Goal: Information Seeking & Learning: Check status

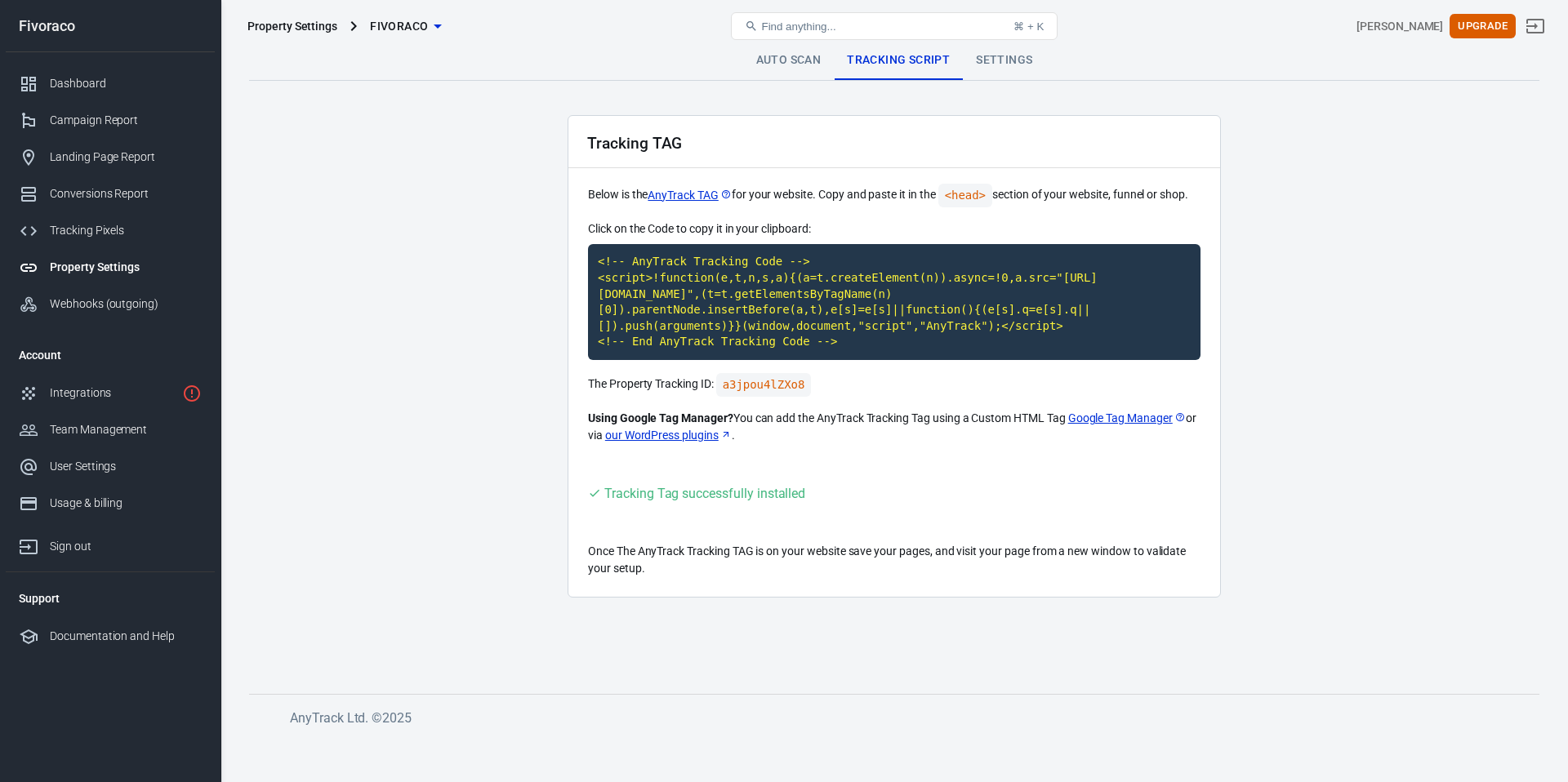
click at [795, 72] on link "Auto Scan" at bounding box center [789, 60] width 92 height 39
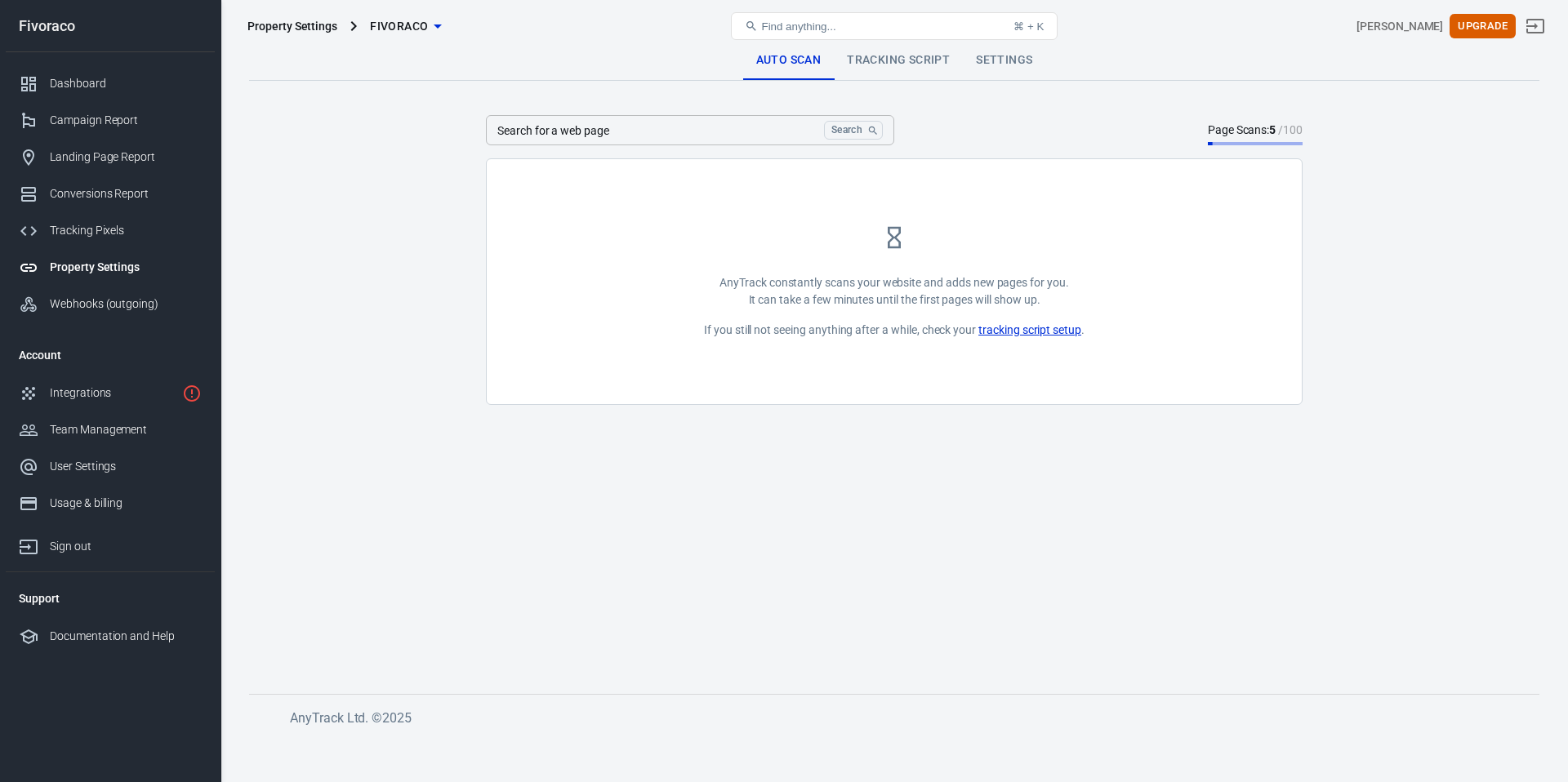
click at [1061, 332] on link "tracking script setup" at bounding box center [1030, 330] width 103 height 17
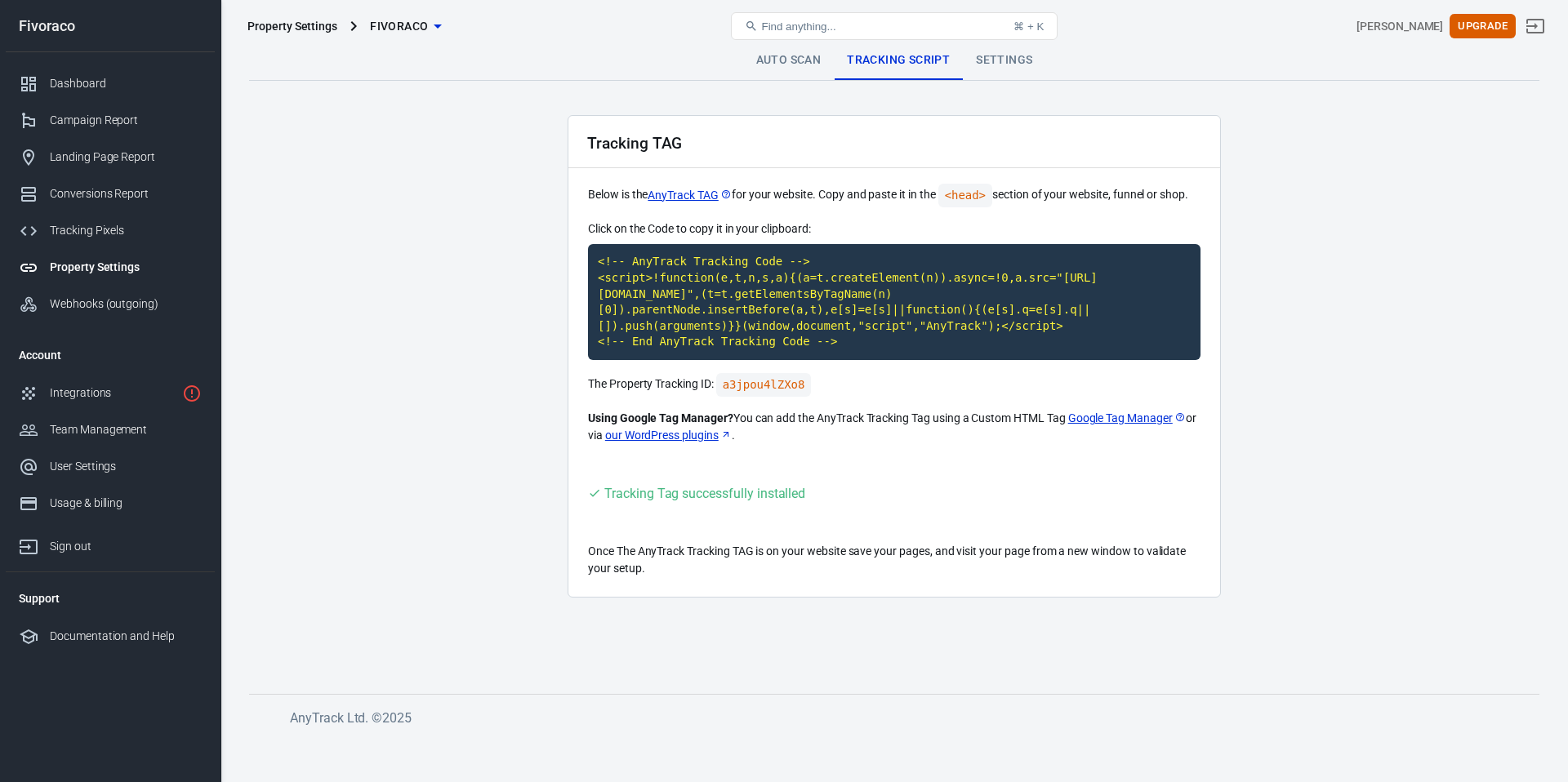
click at [424, 308] on main "Auto Scan Tracking Script Settings Tracking TAG Below is the AnyTrack TAG for y…" at bounding box center [894, 354] width 1290 height 627
click at [69, 77] on div "Dashboard" at bounding box center [126, 83] width 152 height 17
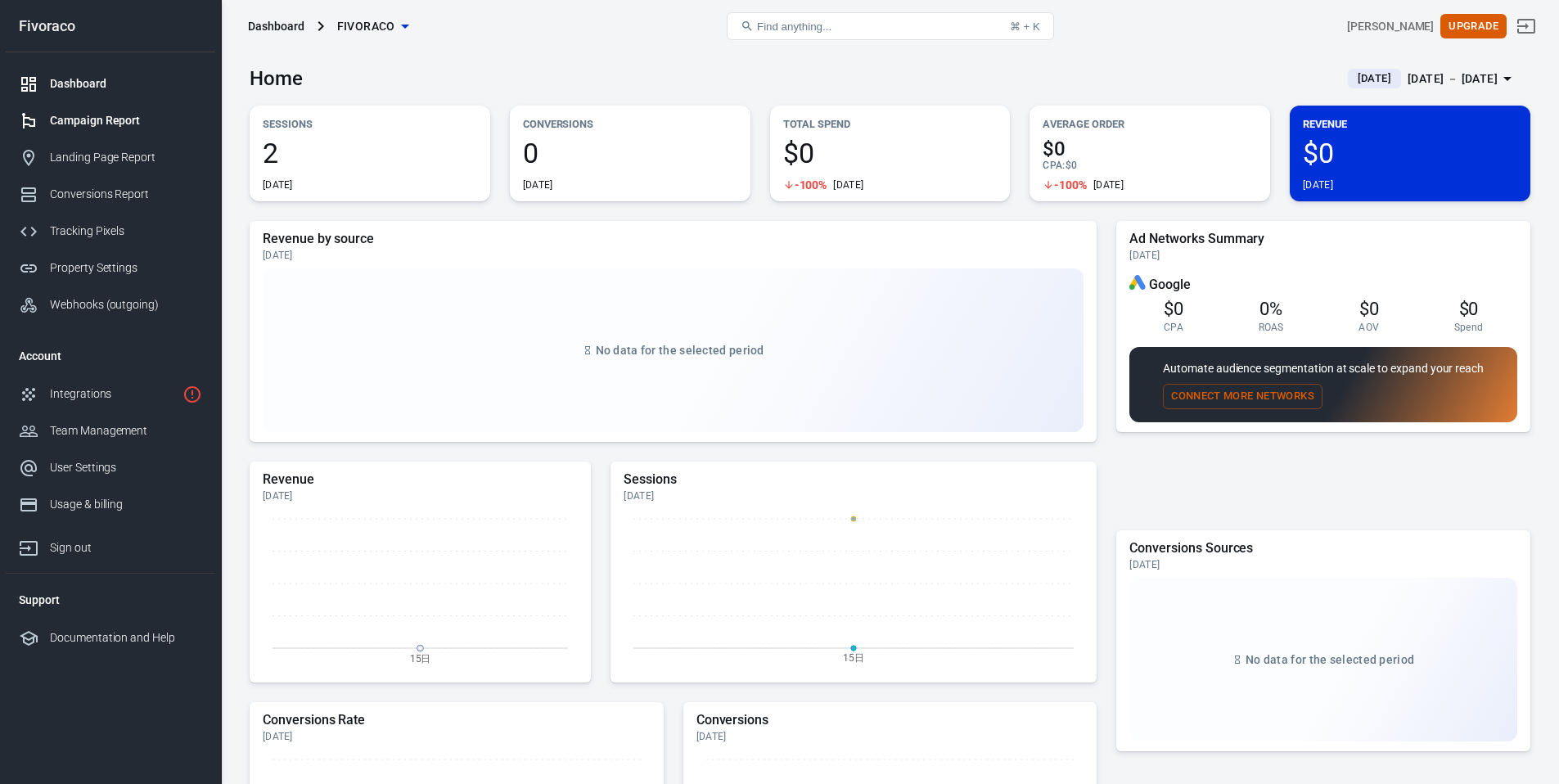
click at [82, 116] on div "Campaign Report" at bounding box center [126, 120] width 152 height 17
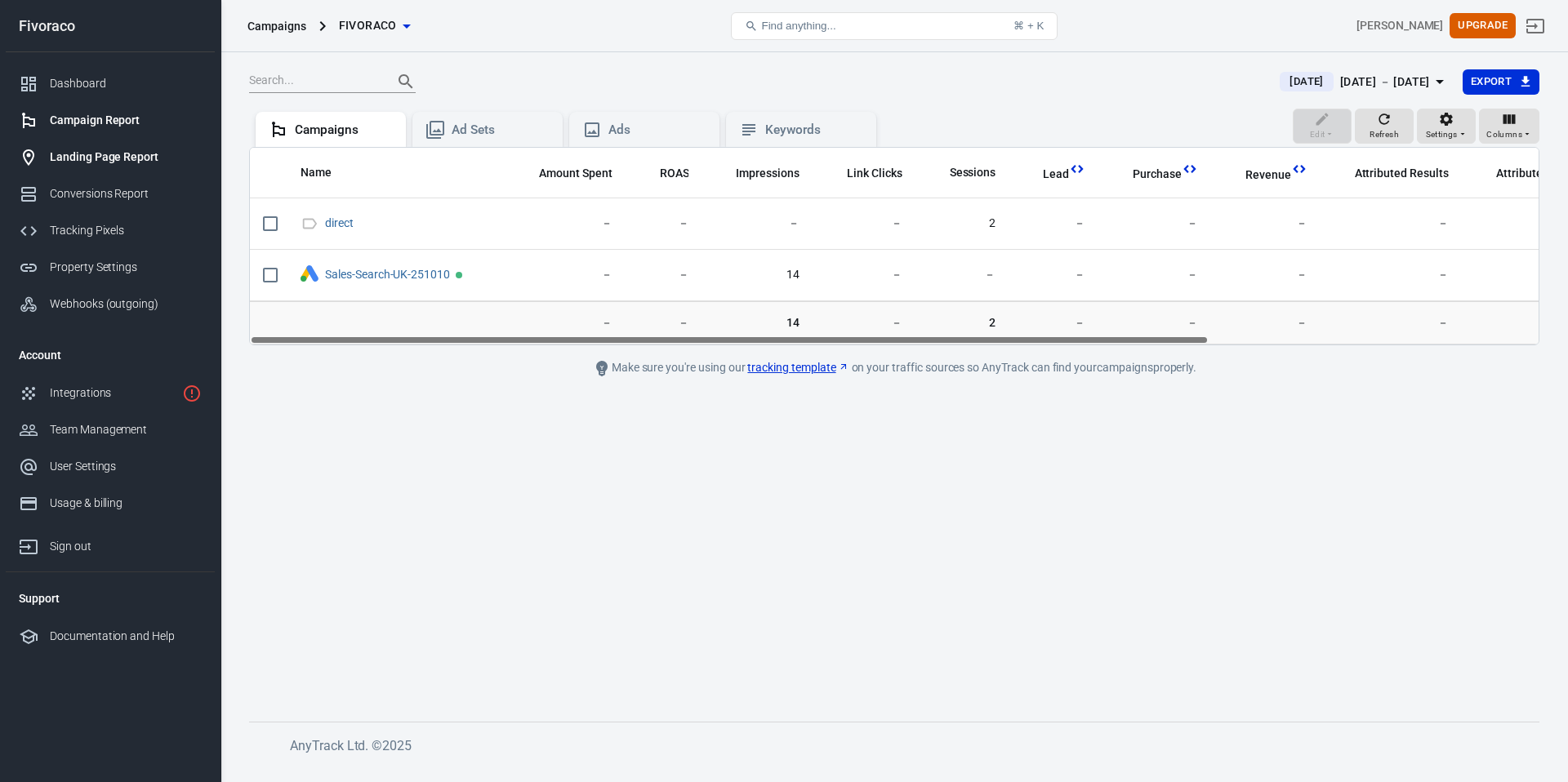
click at [90, 165] on div "Landing Page Report" at bounding box center [126, 157] width 152 height 17
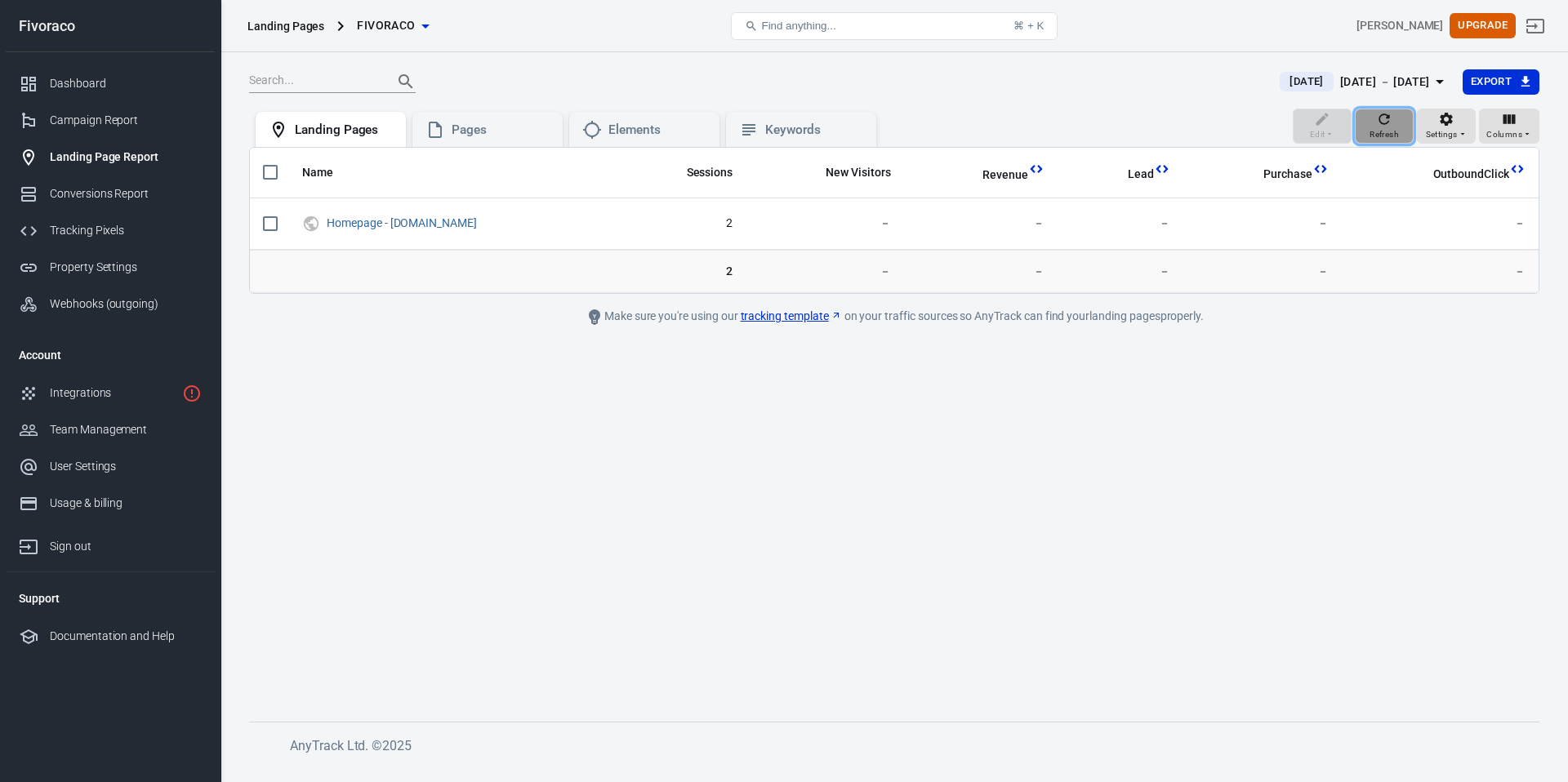
click at [1387, 131] on span "Refresh" at bounding box center [1384, 135] width 29 height 15
click at [473, 138] on div "Pages" at bounding box center [487, 130] width 124 height 20
click at [616, 137] on div "Elements" at bounding box center [657, 130] width 98 height 17
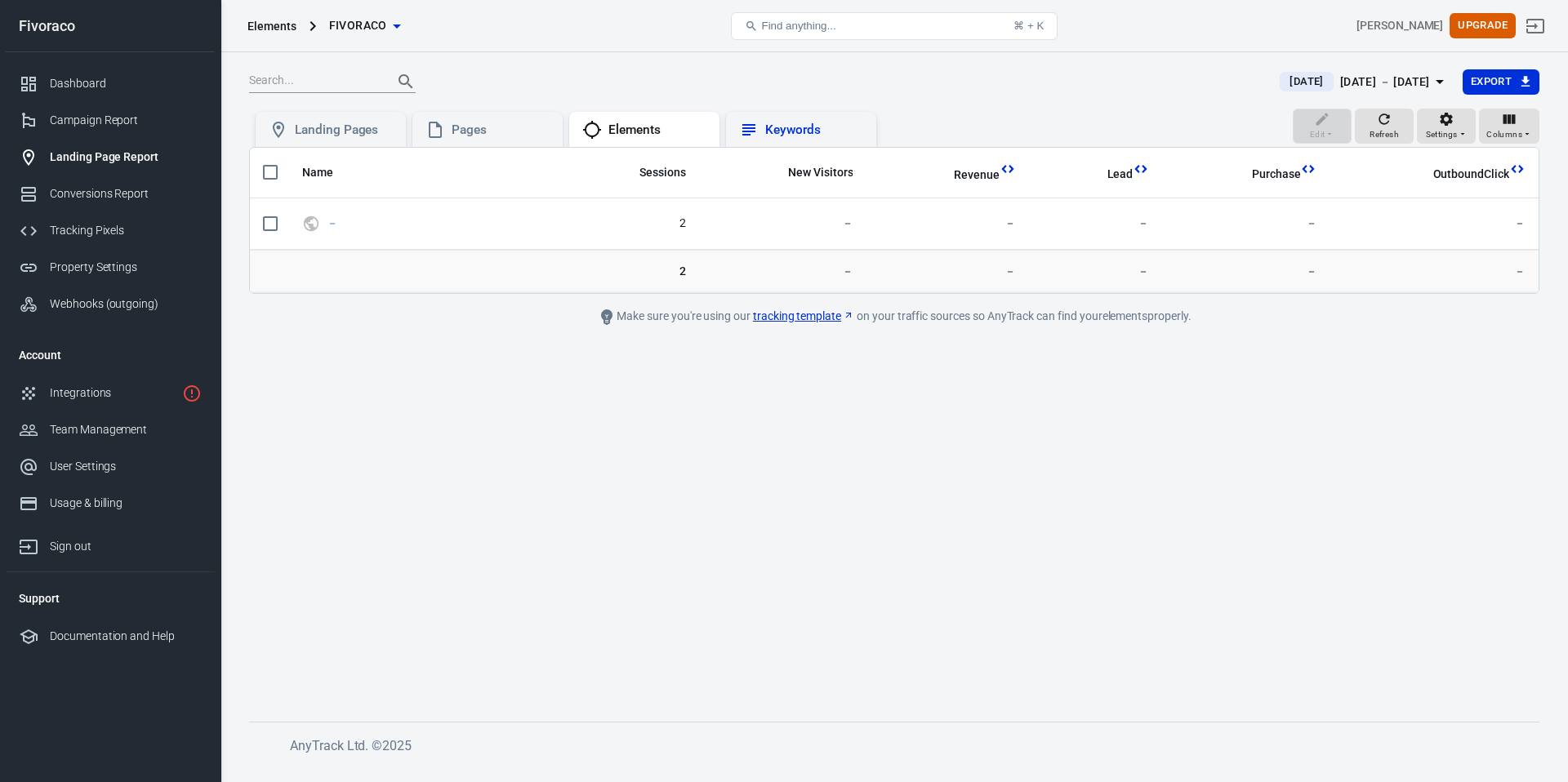
click at [782, 128] on div "Keywords" at bounding box center [814, 130] width 98 height 17
click at [76, 199] on div "Conversions Report" at bounding box center [126, 194] width 152 height 17
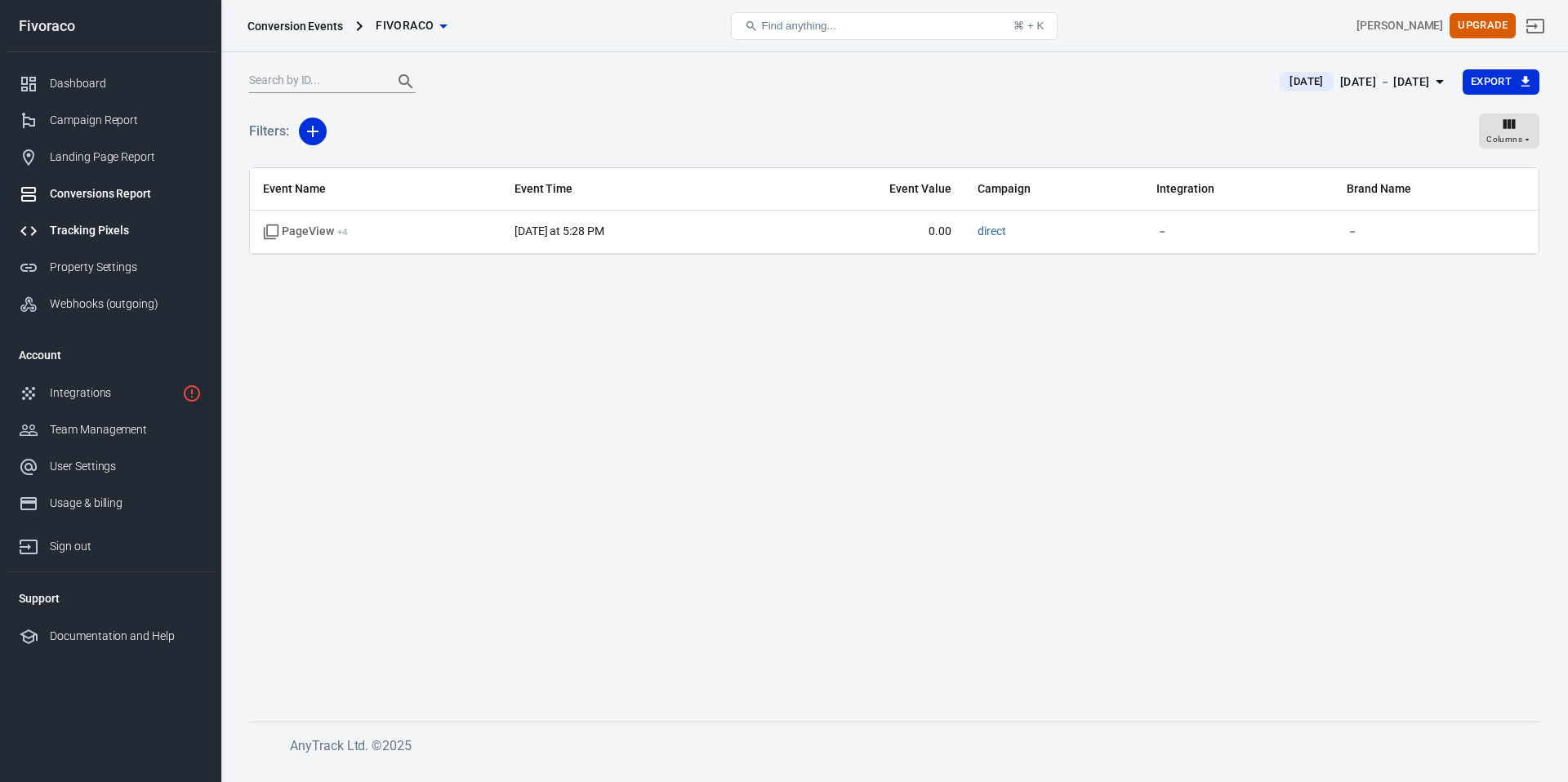
click at [80, 230] on div "Tracking Pixels" at bounding box center [126, 230] width 152 height 17
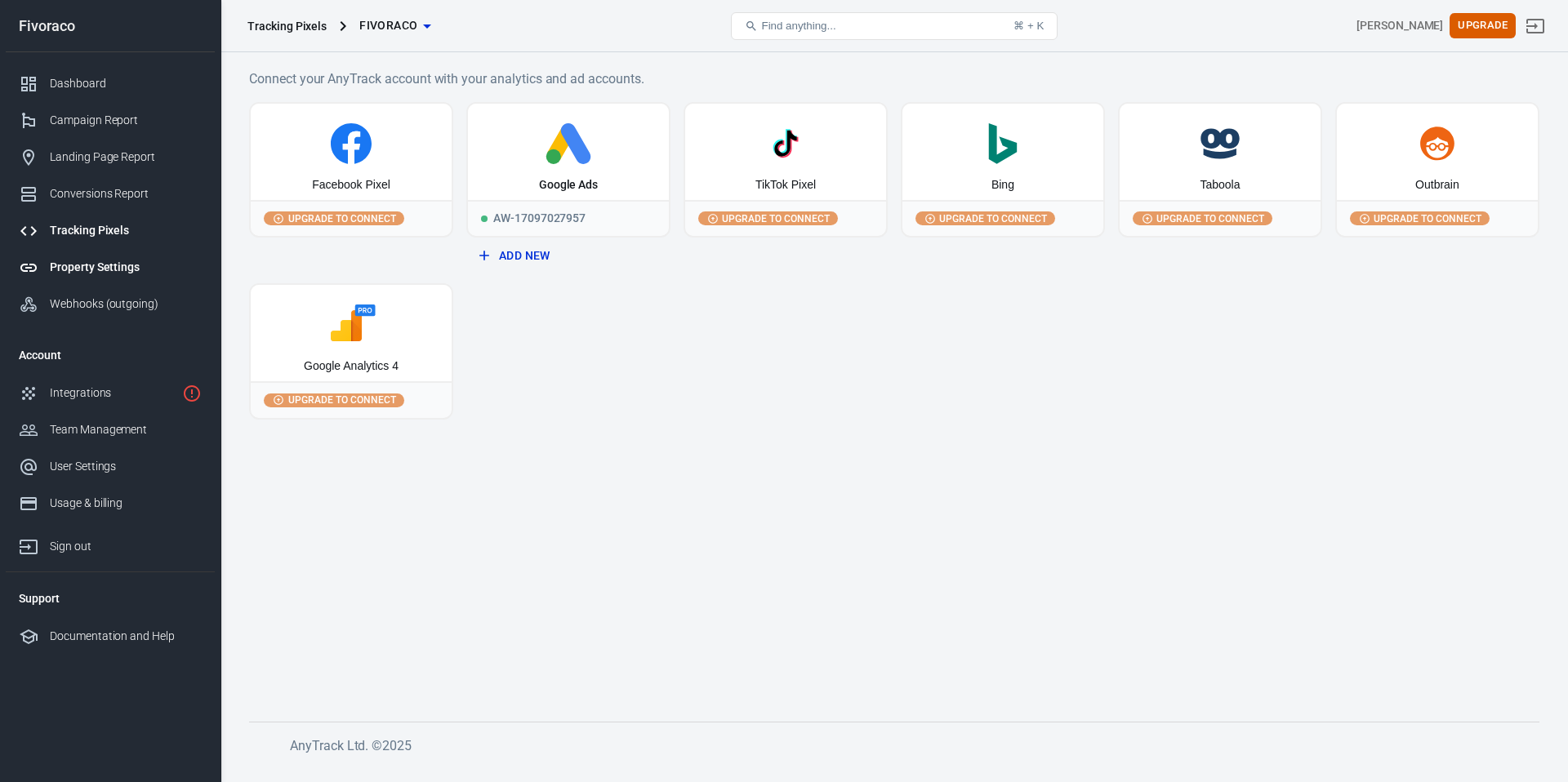
click at [91, 259] on div "Property Settings" at bounding box center [126, 267] width 152 height 17
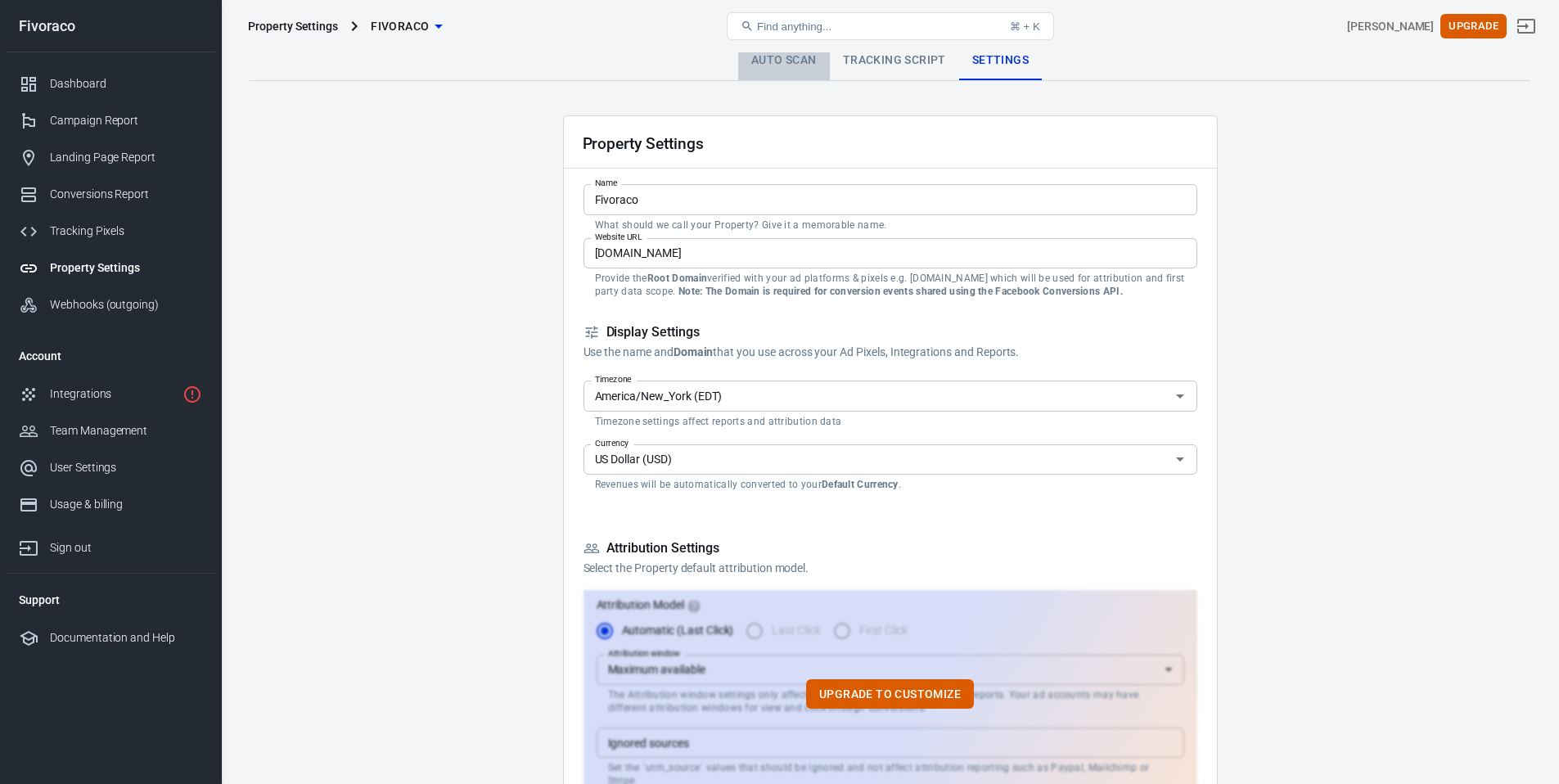
click at [804, 65] on link "Auto Scan" at bounding box center [784, 61] width 92 height 39
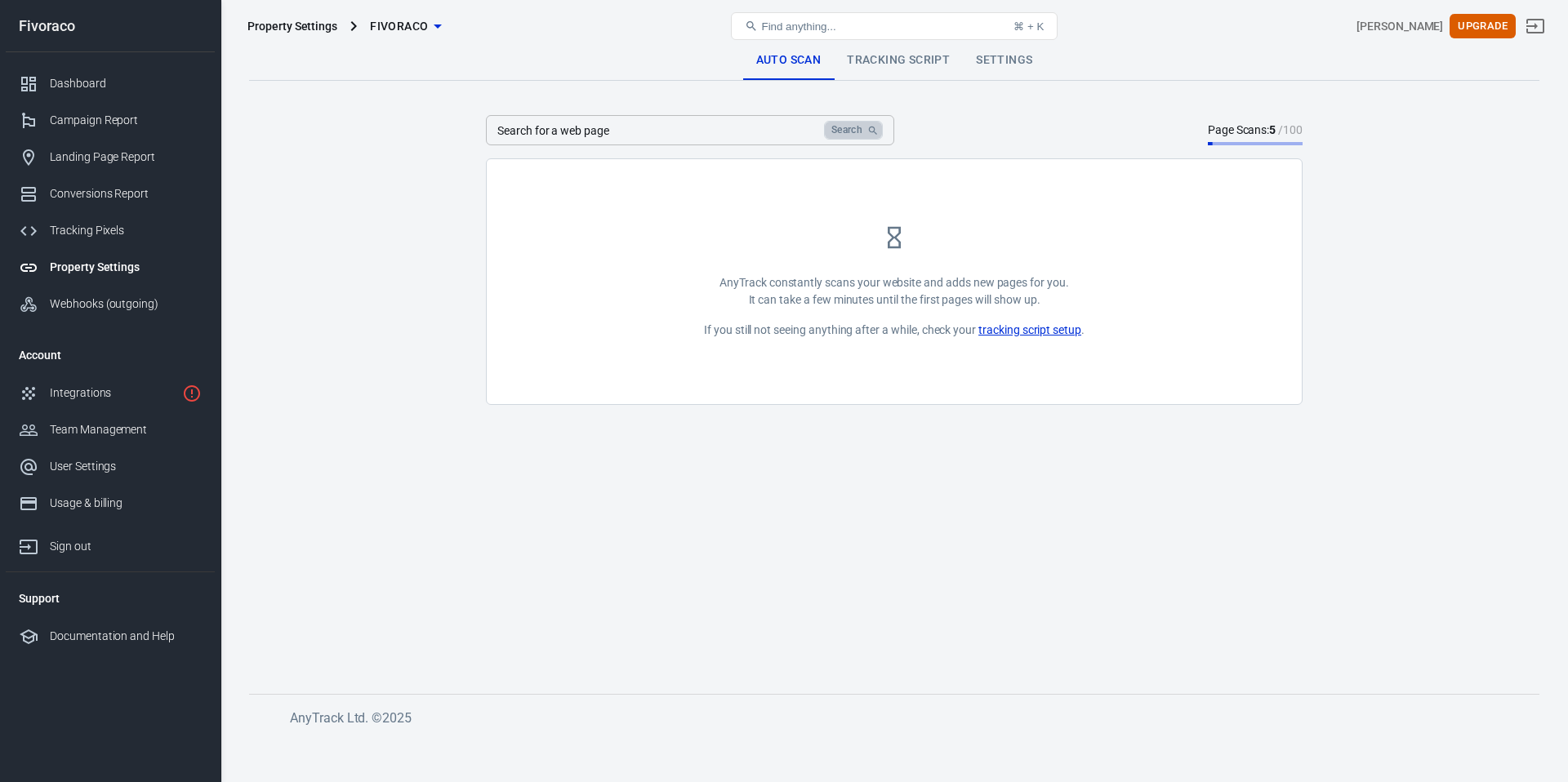
click at [867, 132] on icon "Search" at bounding box center [873, 131] width 11 height 11
click at [989, 128] on div "Search for a web page Search Search for a web page Page Scans: 5 / 100" at bounding box center [894, 130] width 817 height 30
click at [907, 77] on link "Tracking Script" at bounding box center [898, 60] width 129 height 39
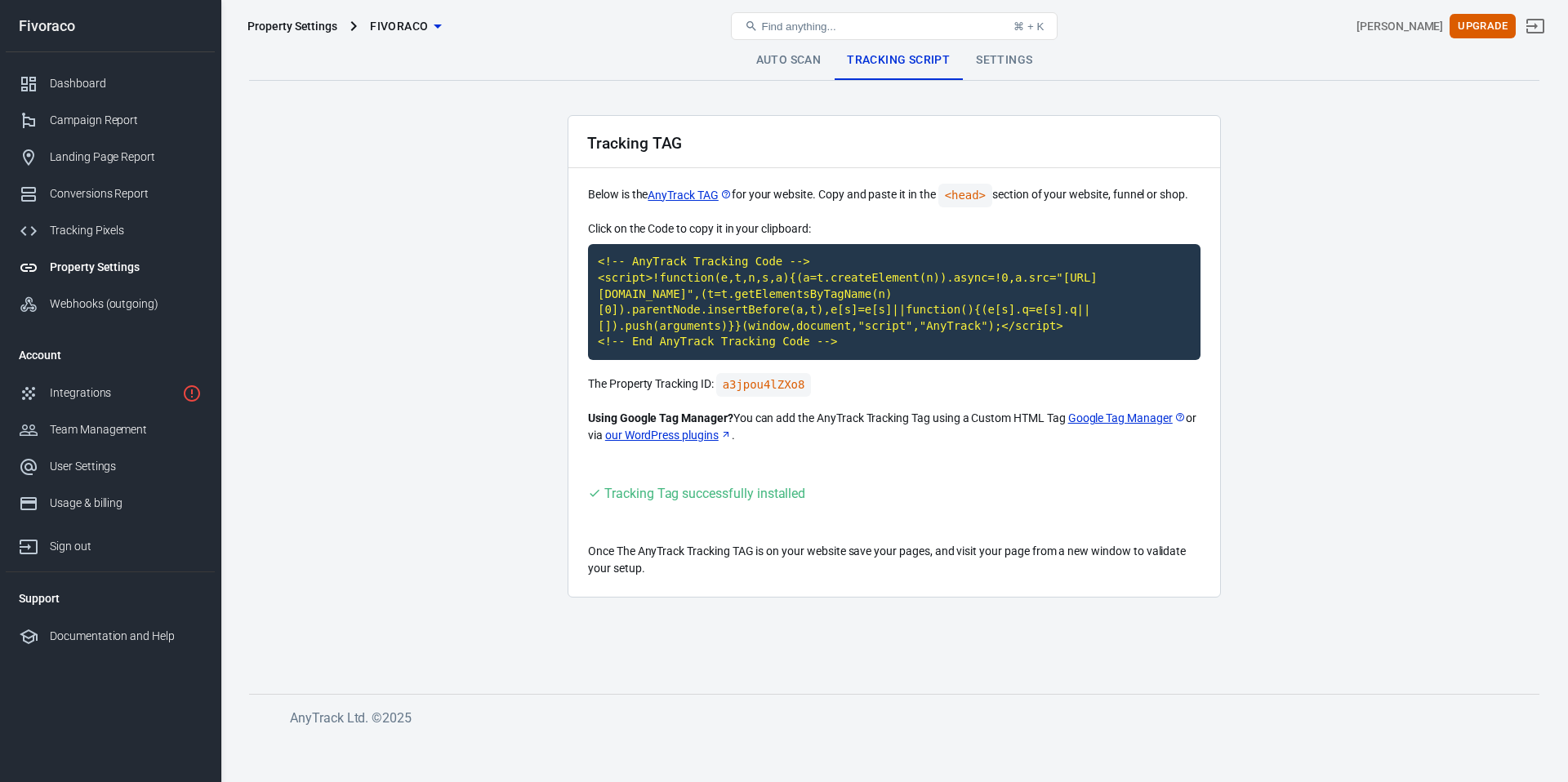
click at [813, 73] on link "Auto Scan" at bounding box center [789, 60] width 92 height 39
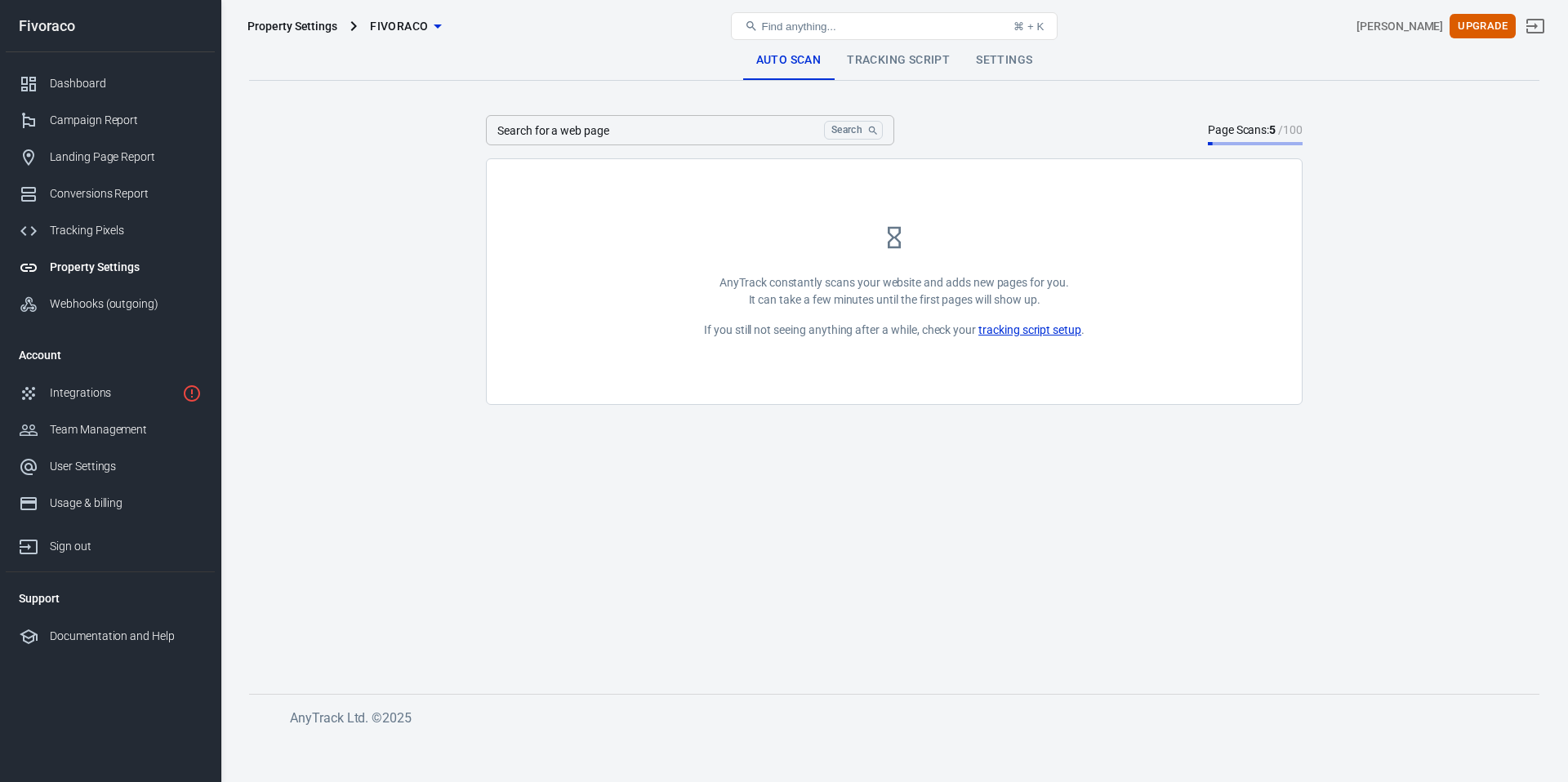
click at [1270, 133] on strong "5" at bounding box center [1272, 130] width 7 height 13
click at [1013, 65] on link "Settings" at bounding box center [1004, 60] width 83 height 39
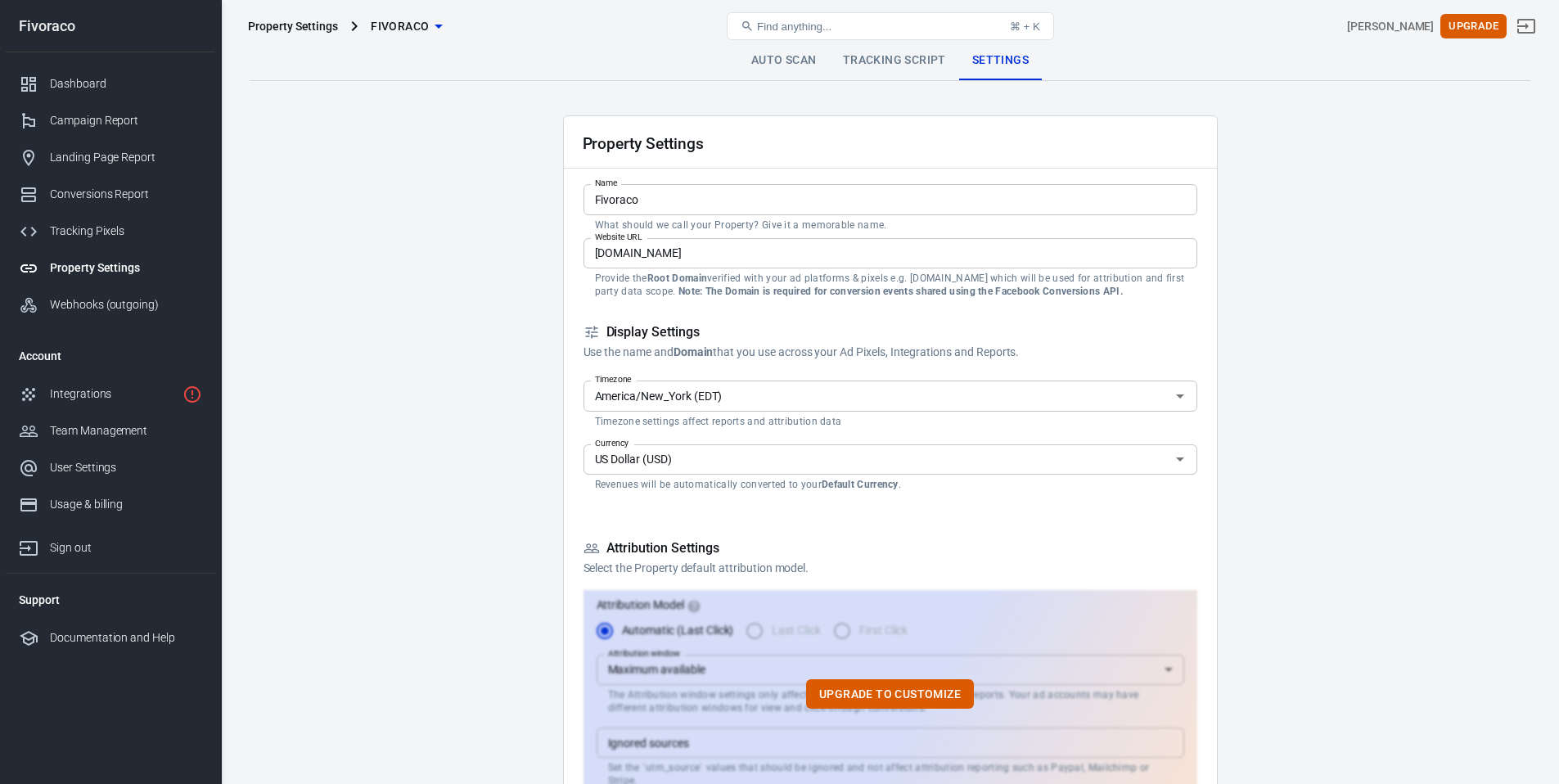
click at [901, 66] on link "Tracking Script" at bounding box center [895, 61] width 129 height 39
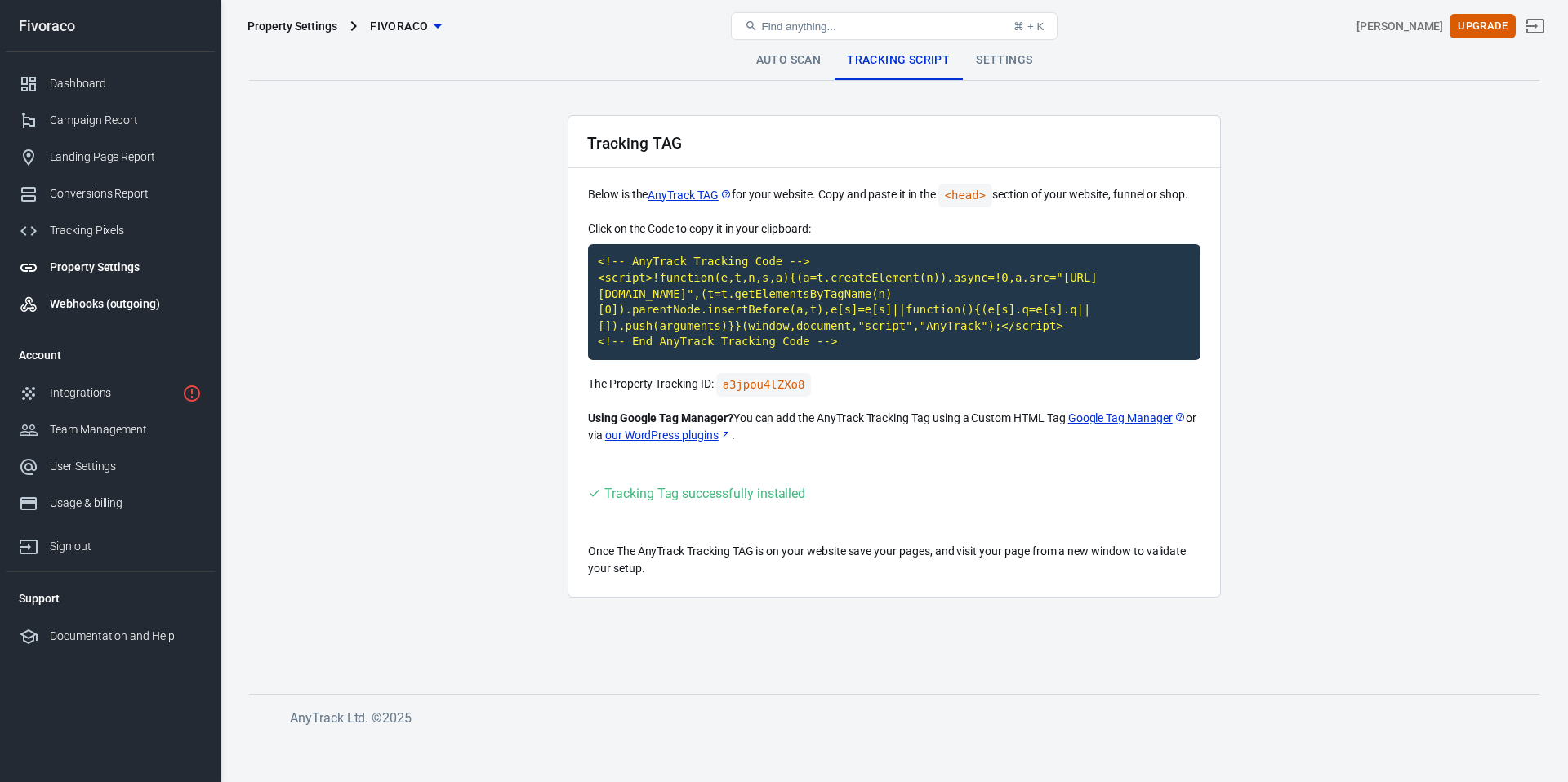
click at [177, 292] on link "Webhooks (outgoing)" at bounding box center [110, 304] width 209 height 37
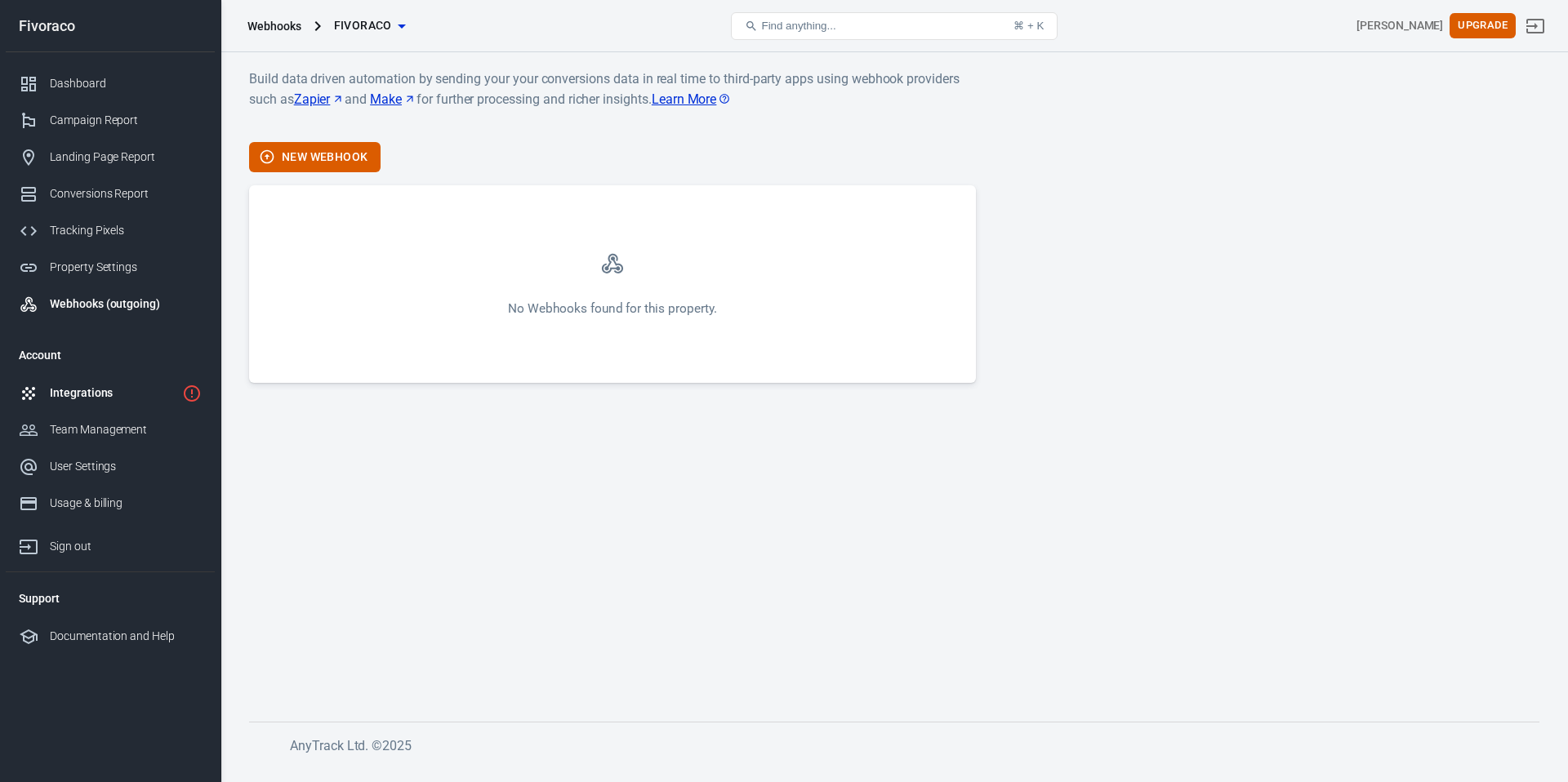
click at [86, 395] on div "Integrations" at bounding box center [113, 392] width 126 height 17
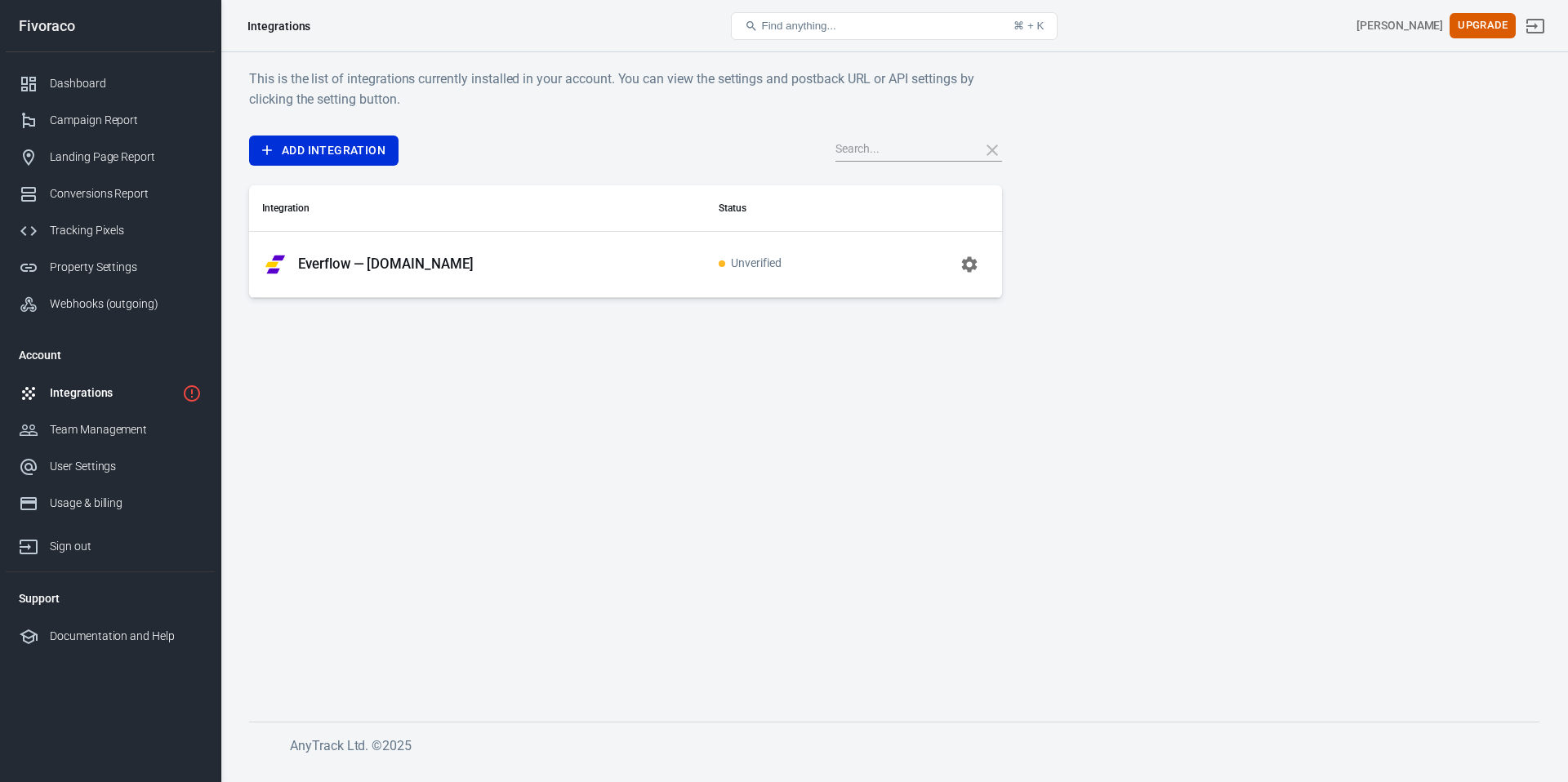
click at [684, 272] on td "Everflow — Fivoraco.com" at bounding box center [477, 264] width 456 height 66
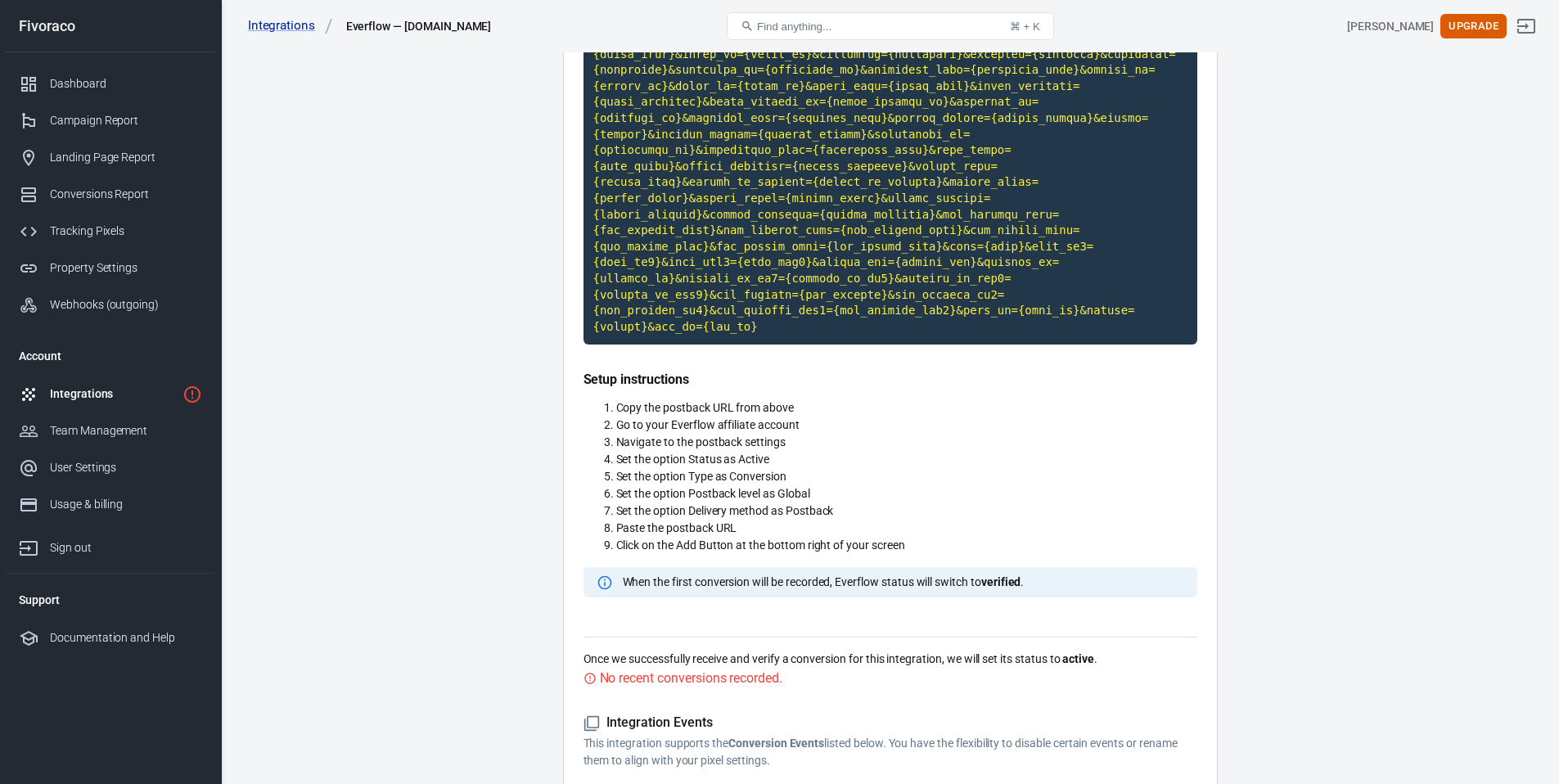
scroll to position [493, 0]
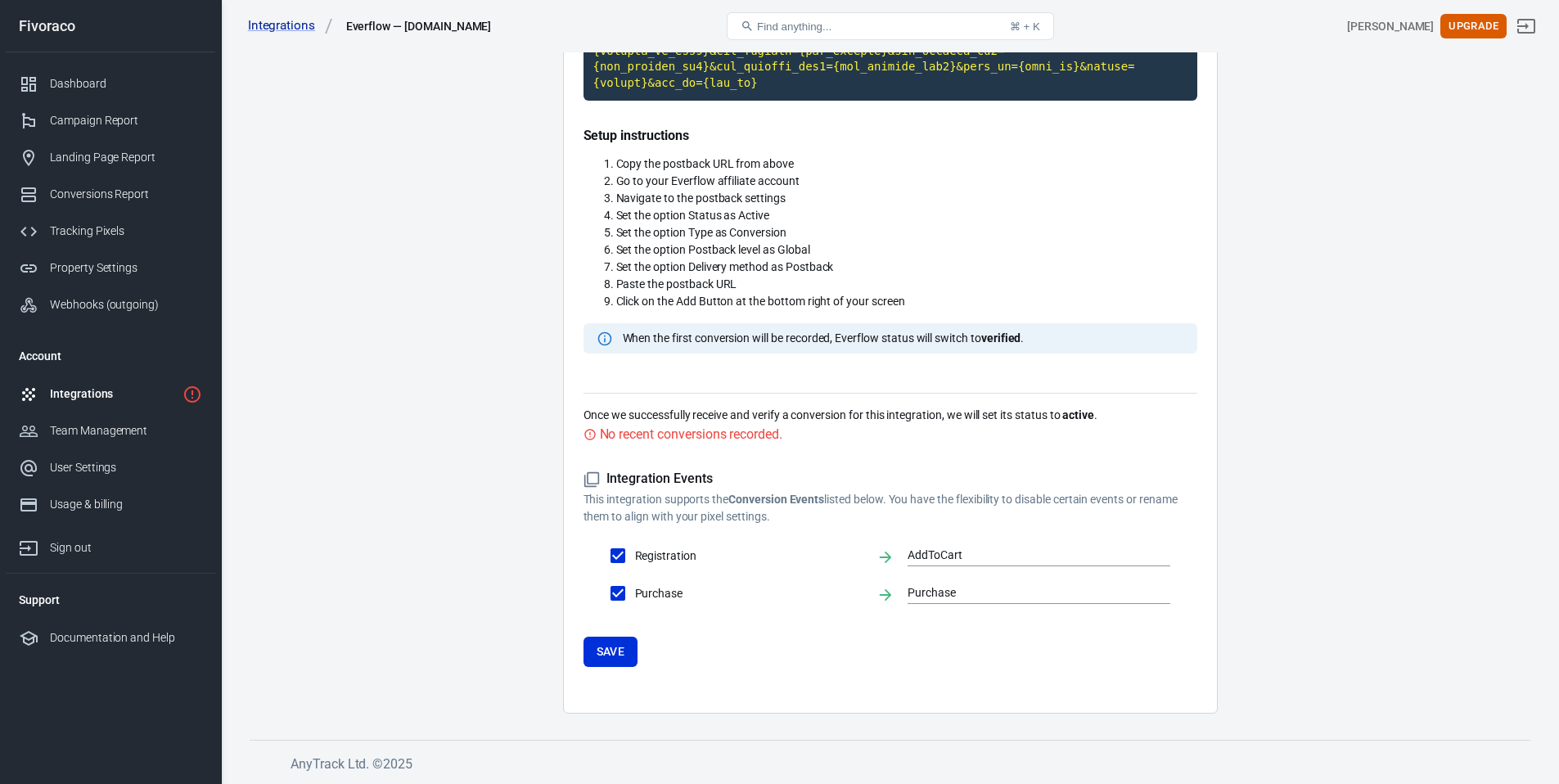
click at [752, 422] on p "Once we successfully receive and verify a conversion for this integration, we w…" at bounding box center [890, 415] width 614 height 17
click at [718, 430] on div "No recent conversions recorded." at bounding box center [691, 433] width 183 height 20
click at [768, 431] on div "No recent conversions recorded." at bounding box center [691, 433] width 183 height 20
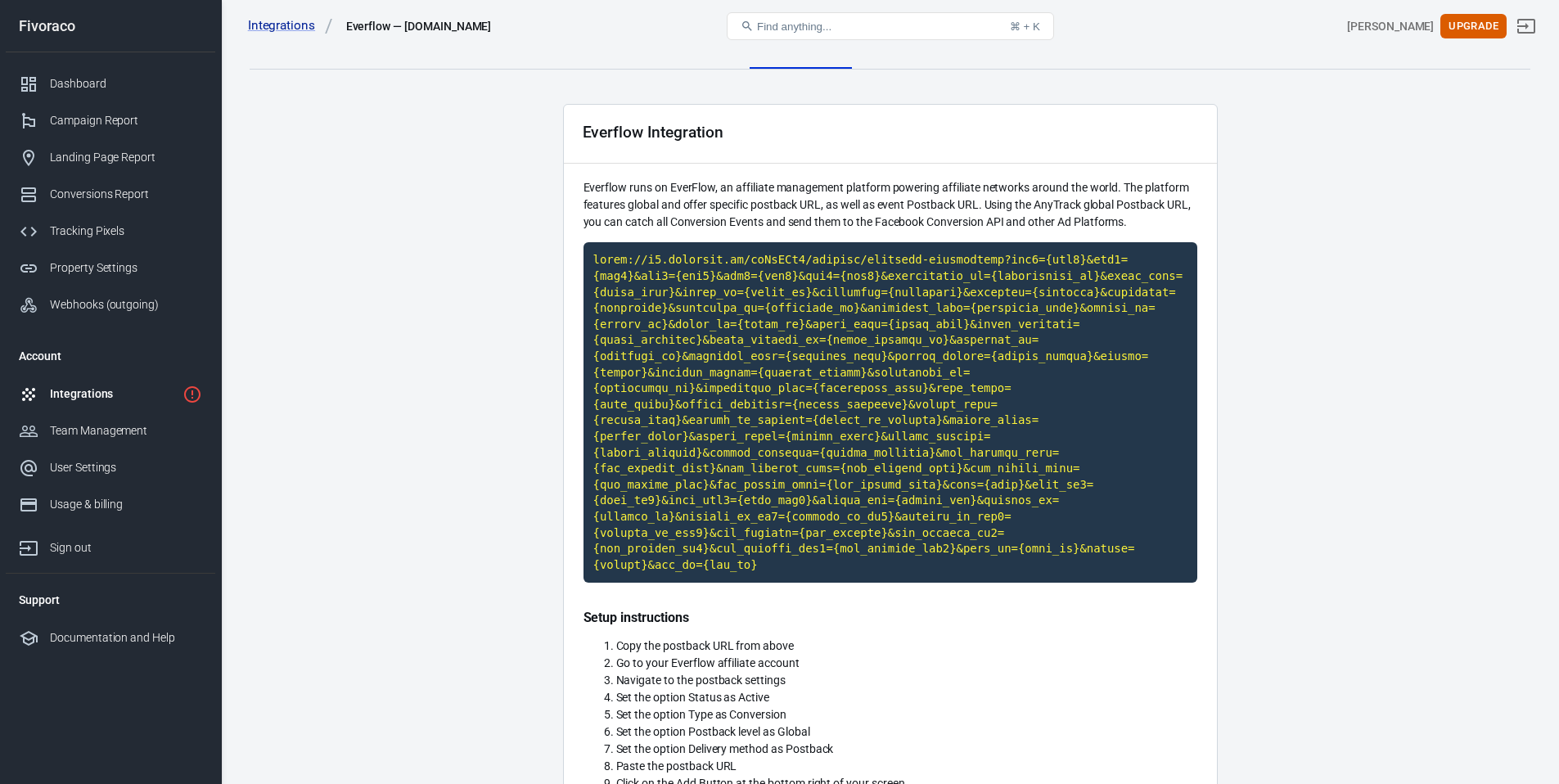
scroll to position [0, 0]
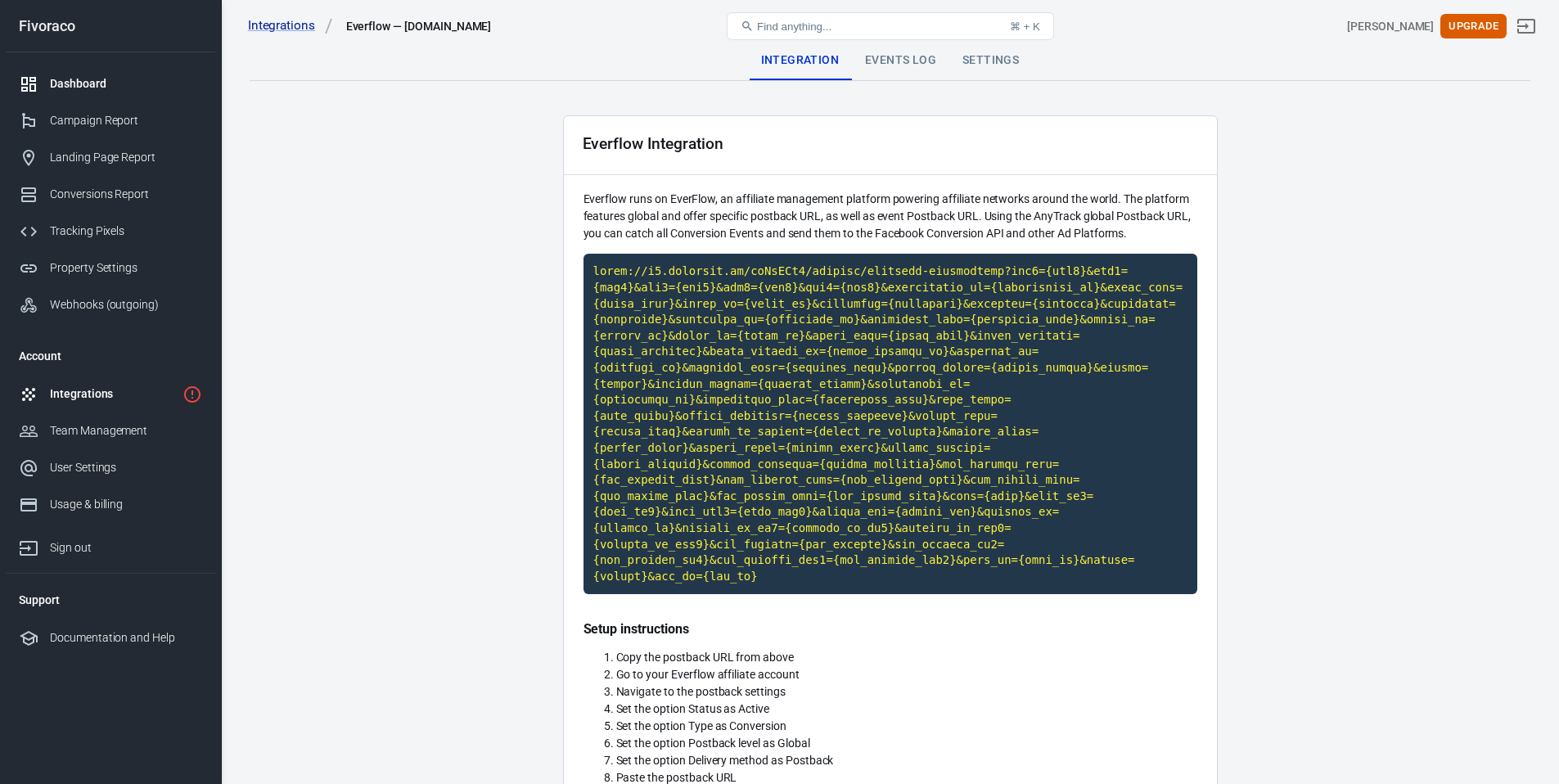
click at [78, 89] on div "Dashboard" at bounding box center [126, 84] width 152 height 17
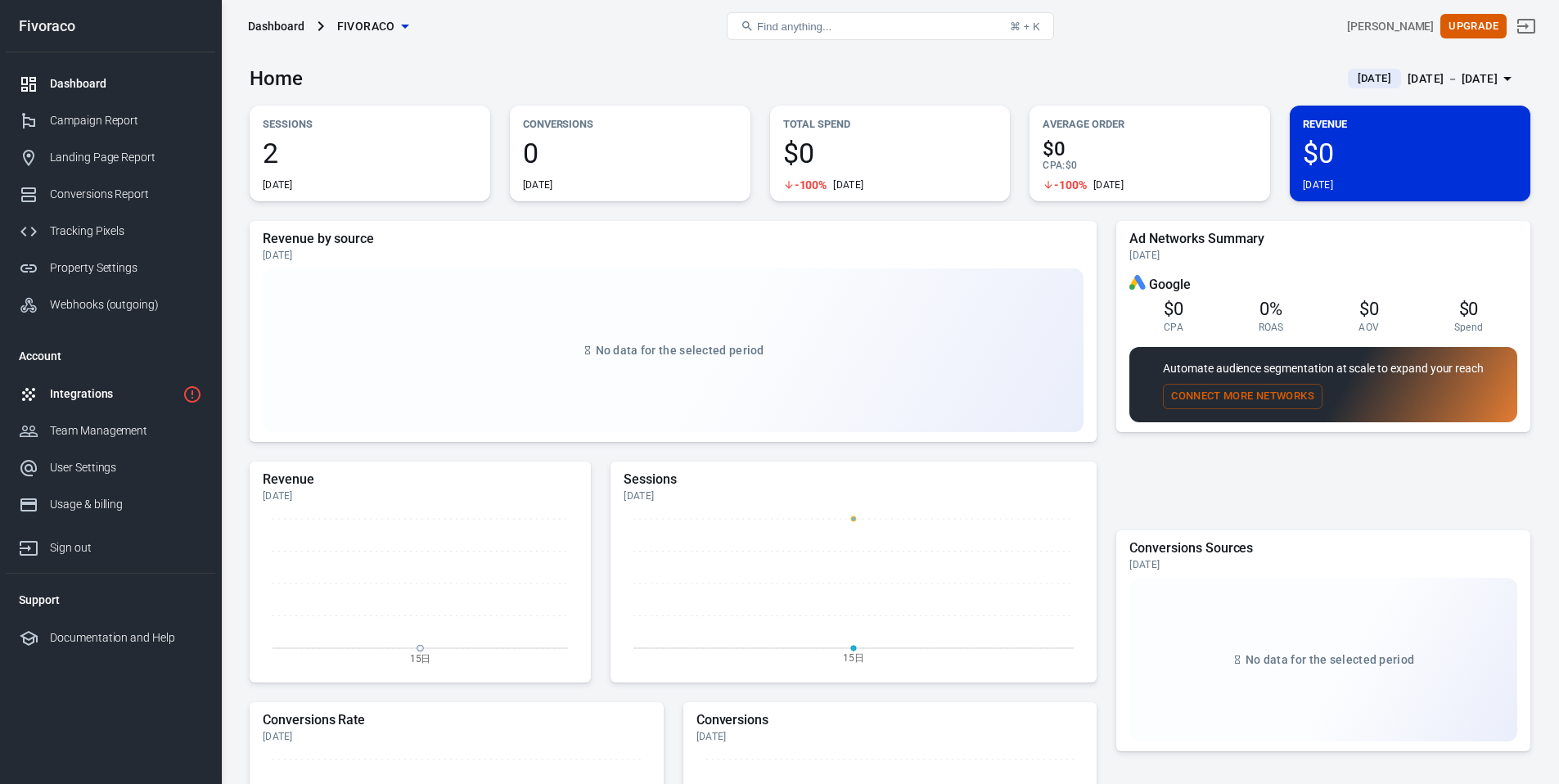
click at [108, 402] on link "Integrations" at bounding box center [111, 393] width 210 height 37
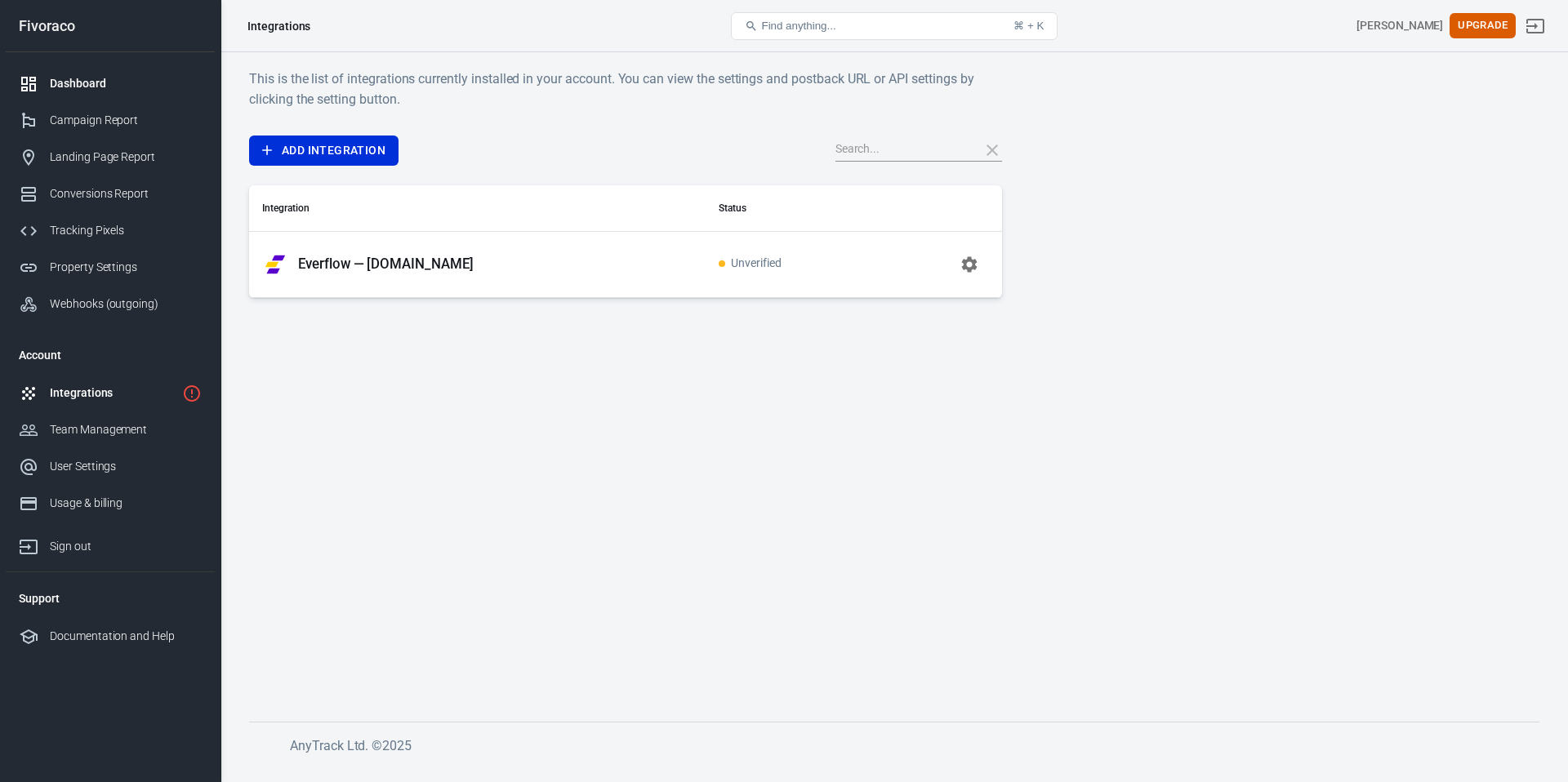
click at [101, 92] on link "Dashboard" at bounding box center [110, 83] width 209 height 37
